Goal: Task Accomplishment & Management: Use online tool/utility

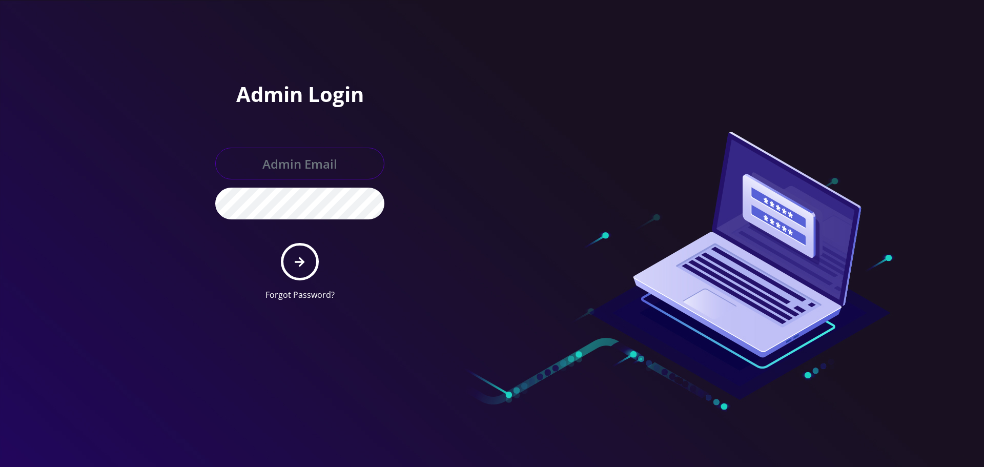
type input "allchoiceconnect@britewireless.com"
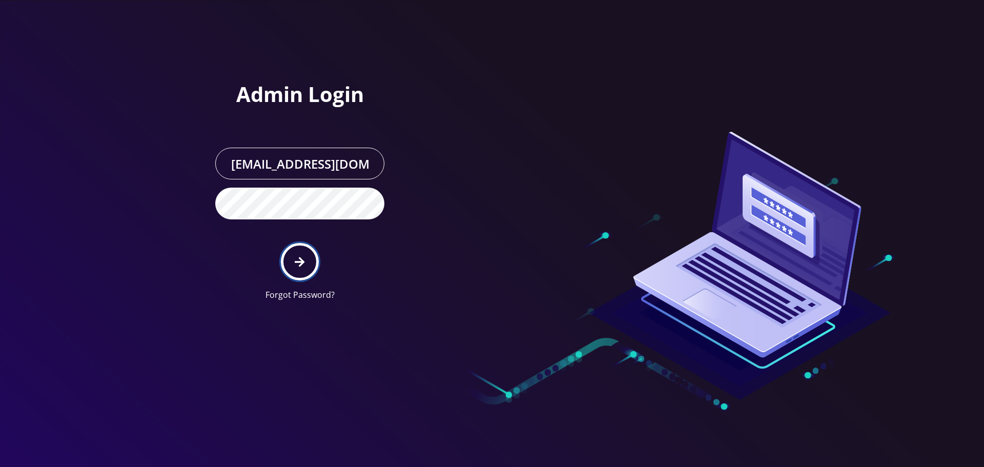
click at [312, 259] on button "submit" at bounding box center [299, 261] width 37 height 37
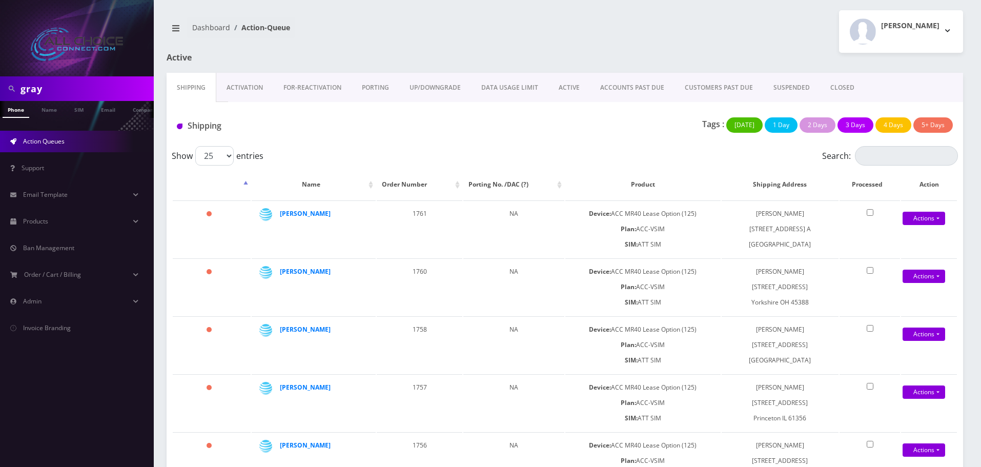
click at [51, 89] on input "gray" at bounding box center [86, 88] width 131 height 19
type input "cherry"
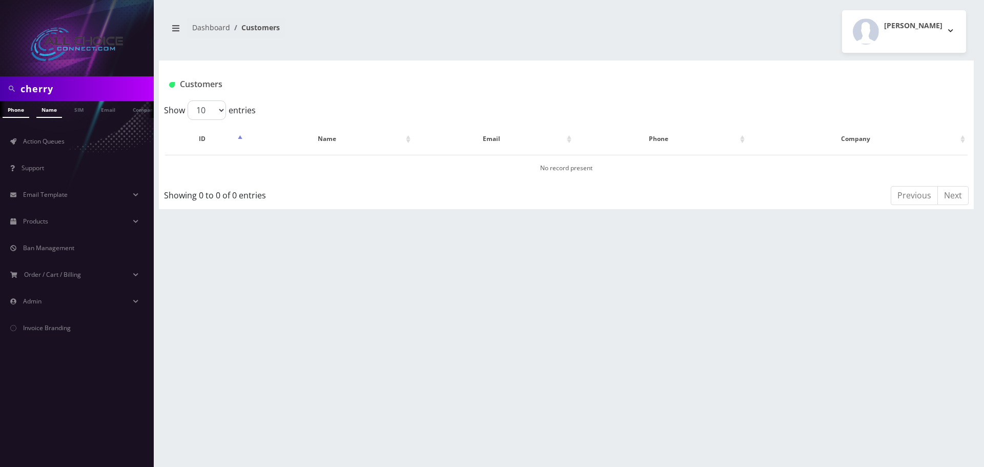
click at [52, 111] on link "Name" at bounding box center [49, 109] width 26 height 17
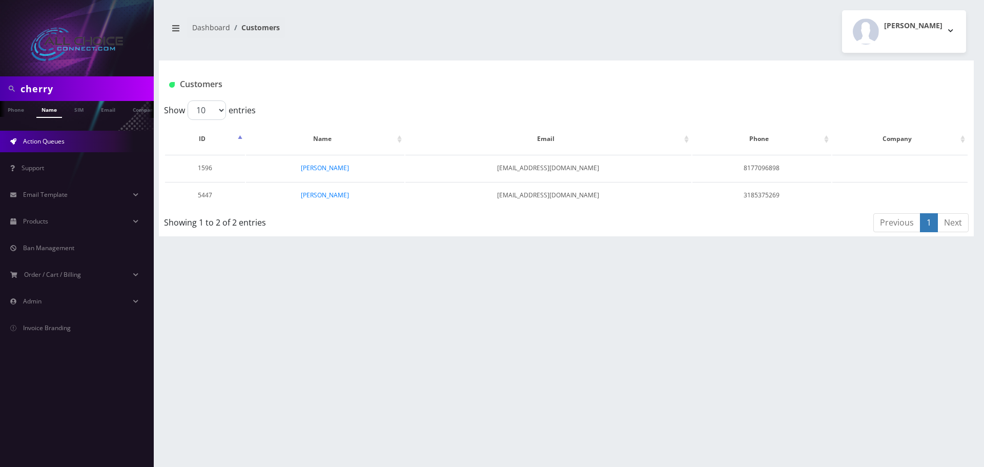
click at [55, 147] on link "Action Queues" at bounding box center [77, 142] width 154 height 22
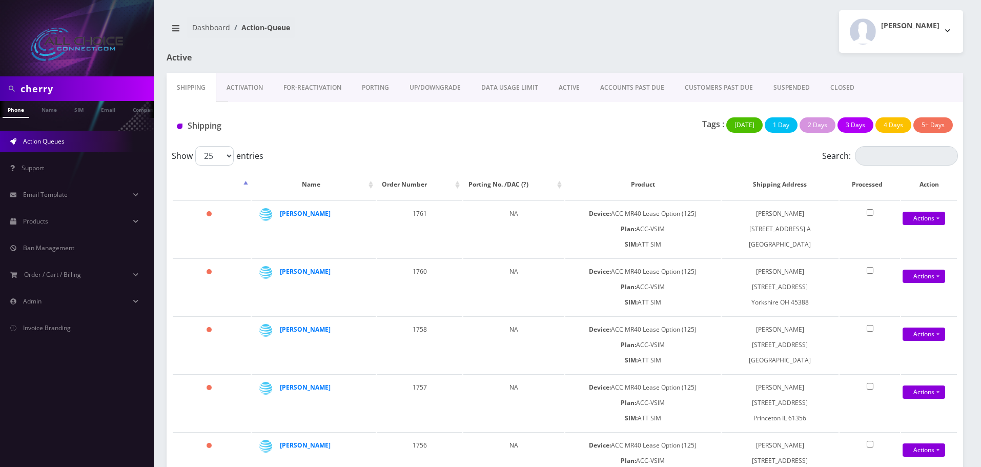
drag, startPoint x: 559, startPoint y: 89, endPoint x: 575, endPoint y: 96, distance: 18.1
click at [559, 89] on link "ACTIVE" at bounding box center [569, 88] width 42 height 30
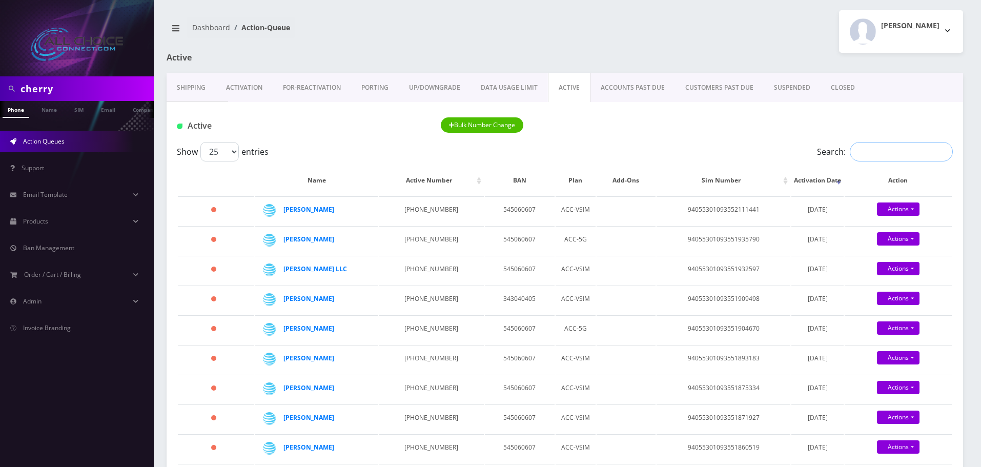
click at [864, 147] on input "Search:" at bounding box center [901, 151] width 103 height 19
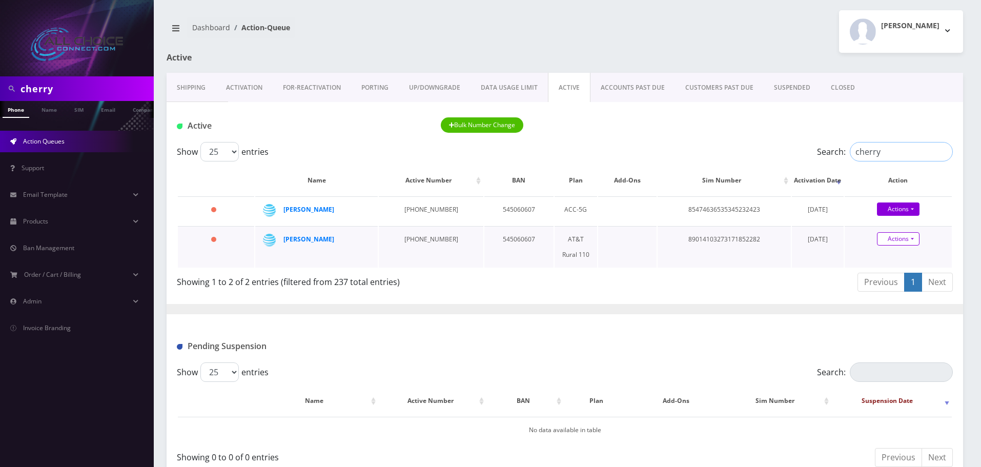
type input "cherry"
click at [900, 242] on link "Actions" at bounding box center [898, 238] width 43 height 13
click at [879, 258] on link "Close" at bounding box center [906, 258] width 107 height 15
type input "[DATE]"
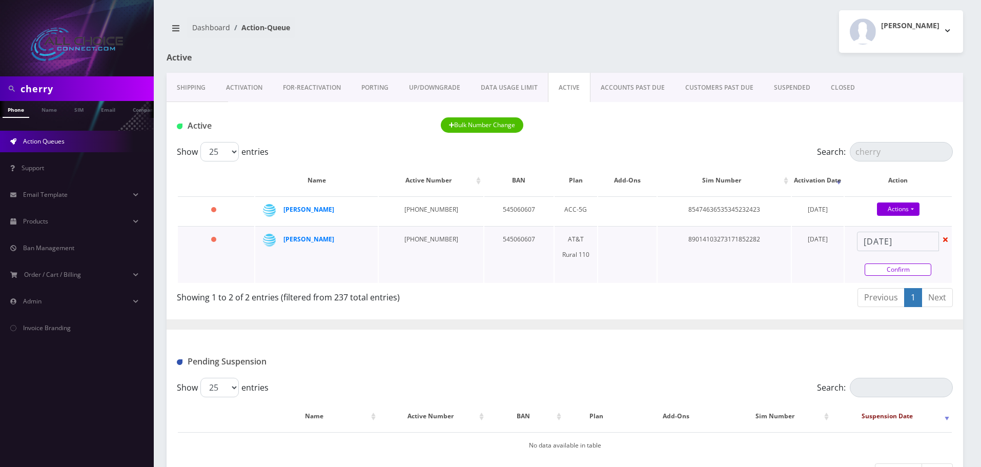
click at [897, 268] on link "Confirm" at bounding box center [898, 269] width 67 height 12
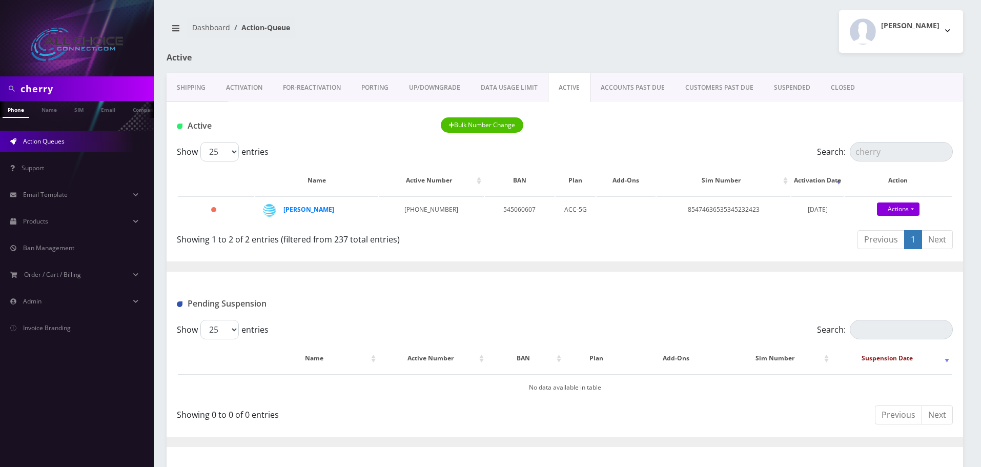
click at [846, 84] on link "CLOSED" at bounding box center [843, 88] width 45 height 30
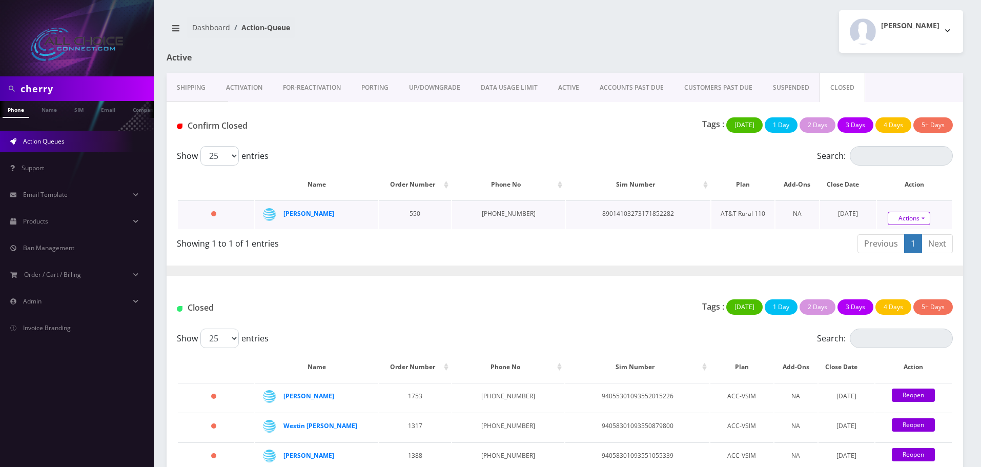
click at [906, 222] on link "Actions" at bounding box center [909, 218] width 43 height 13
click at [897, 192] on link "Confirm" at bounding box center [927, 189] width 82 height 13
